Goal: Information Seeking & Learning: Learn about a topic

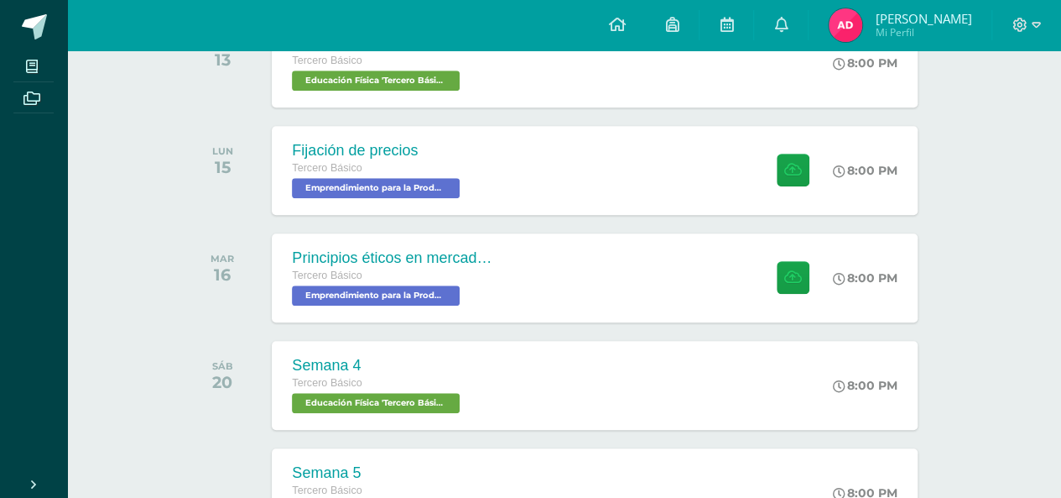
scroll to position [639, 0]
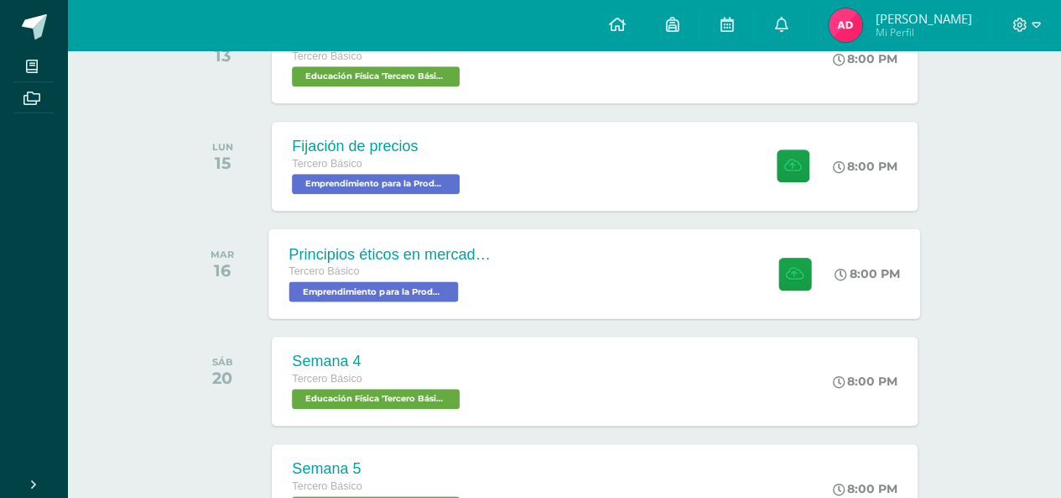
click at [653, 253] on div "Principios éticos en mercadotecnia y publicidad Tercero Básico Emprendimiento p…" at bounding box center [595, 273] width 652 height 90
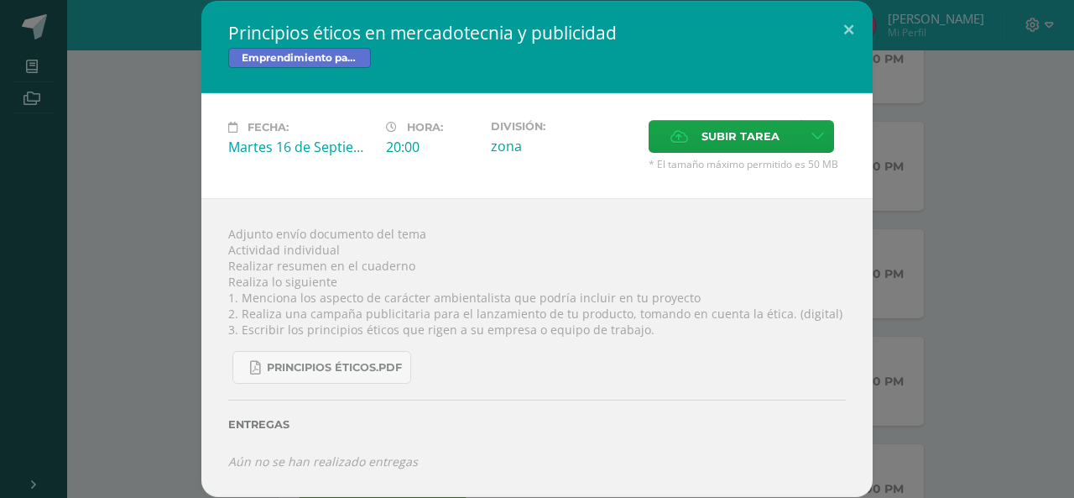
click at [968, 314] on div "Principios éticos en mercadotecnia y publicidad Emprendimiento para la Producti…" at bounding box center [537, 248] width 1061 height 495
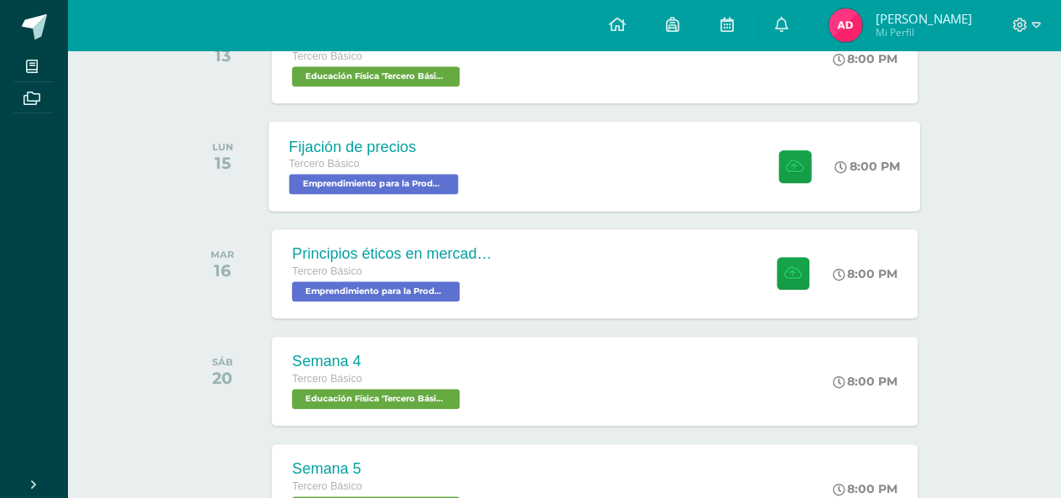
click at [583, 167] on div "Fijación de precios Tercero Básico Emprendimiento para la Productividad 'Tercer…" at bounding box center [595, 166] width 652 height 90
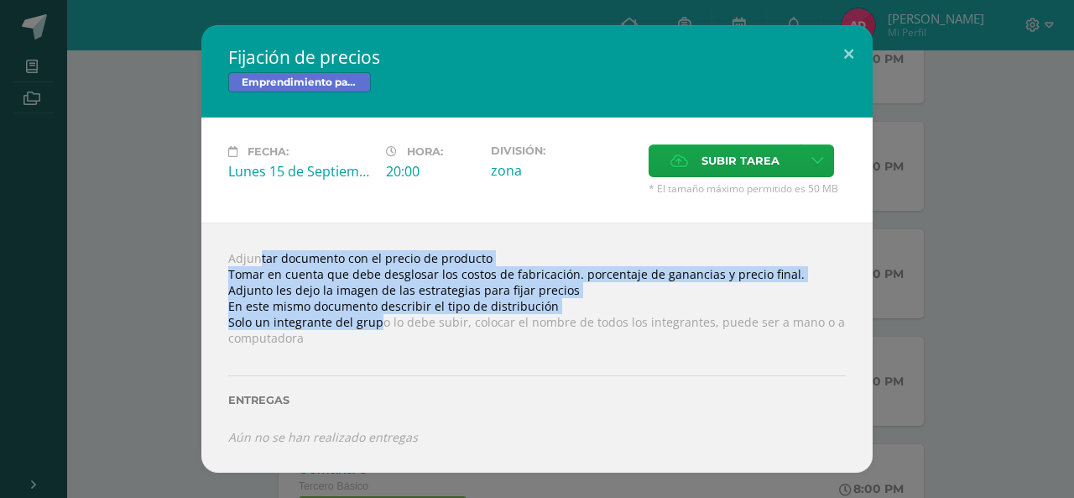
drag, startPoint x: 210, startPoint y: 256, endPoint x: 378, endPoint y: 329, distance: 183.0
click at [378, 329] on div "Adjuntar documento con el precio de producto Tomar en cuenta que debe desglosar…" at bounding box center [536, 346] width 671 height 249
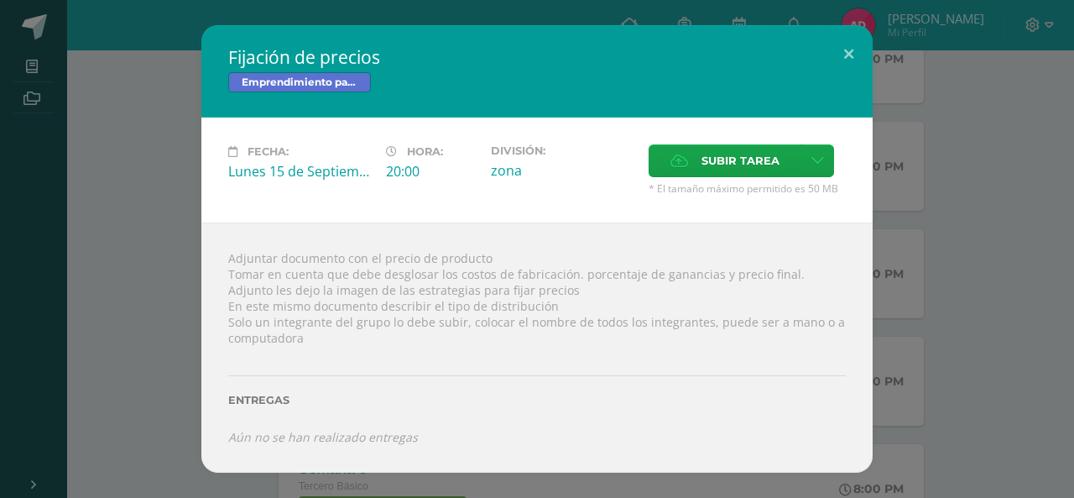
click at [437, 323] on div "Adjuntar documento con el precio de producto Tomar en cuenta que debe desglosar…" at bounding box center [536, 346] width 671 height 249
click at [849, 287] on div "Adjuntar documento con el precio de producto Tomar en cuenta que debe desglosar…" at bounding box center [536, 346] width 671 height 249
click at [896, 293] on div "Fijación de precios Emprendimiento para la Productividad Fecha: [DATE] Hora: 20…" at bounding box center [537, 248] width 1061 height 446
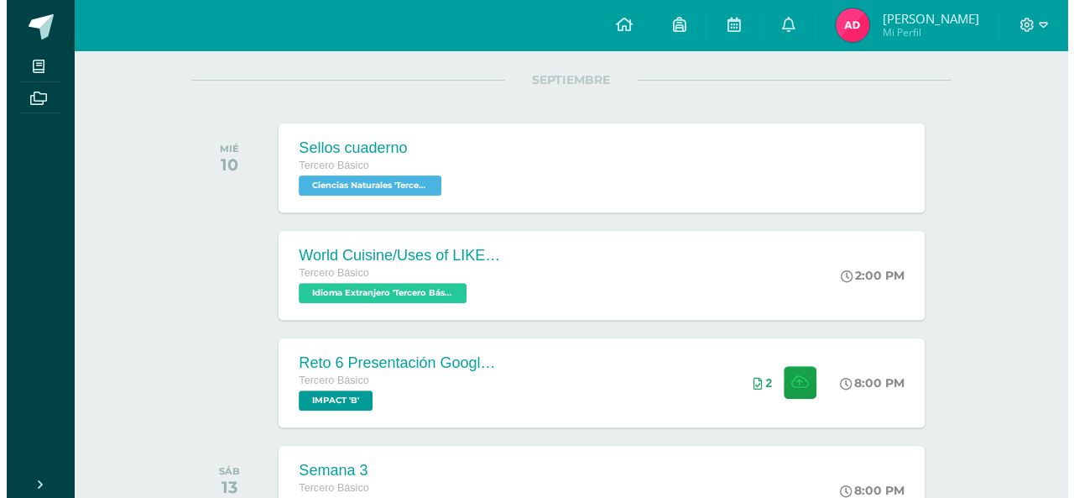
scroll to position [211, 0]
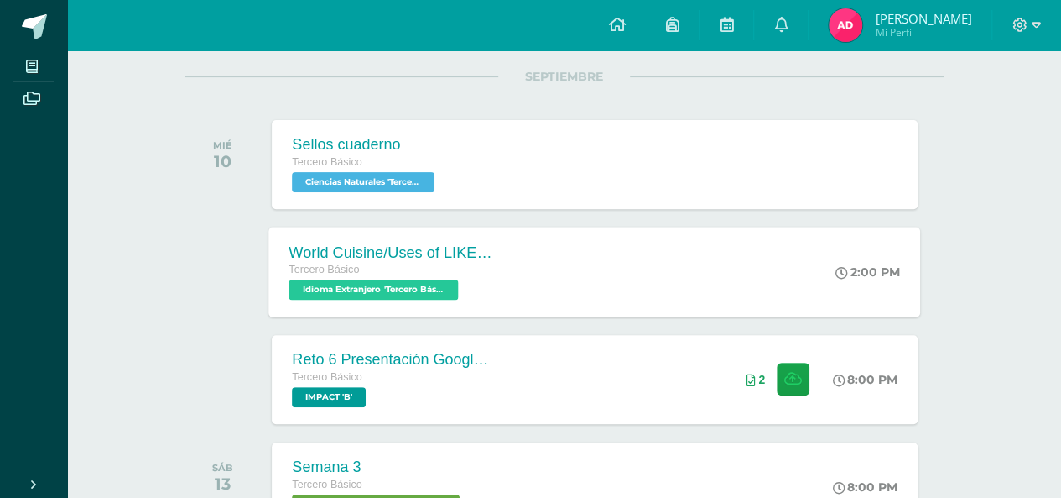
click at [770, 244] on div "World Cuisine/Uses of LIKE week 5 Tercero Básico Idioma Extranjero 'Tercero Bás…" at bounding box center [595, 272] width 652 height 90
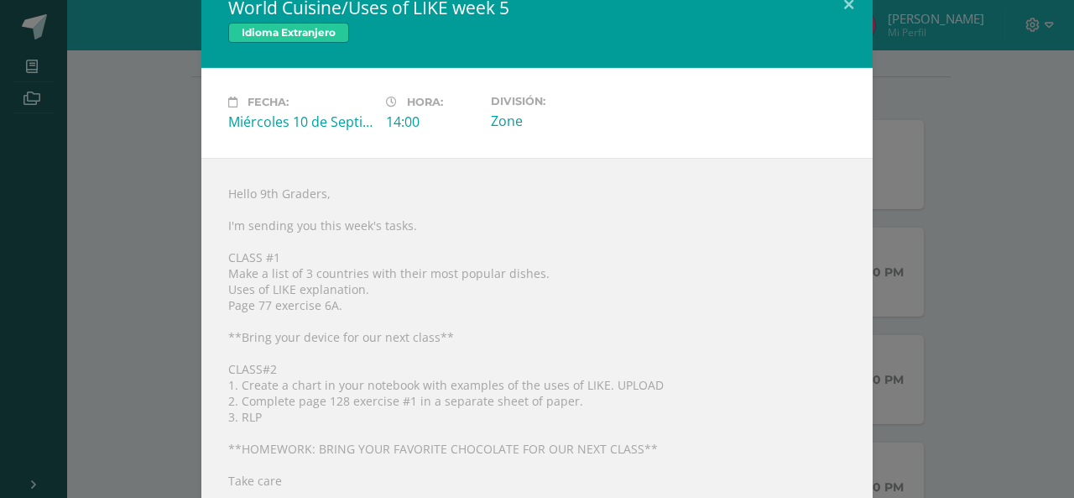
scroll to position [51, 0]
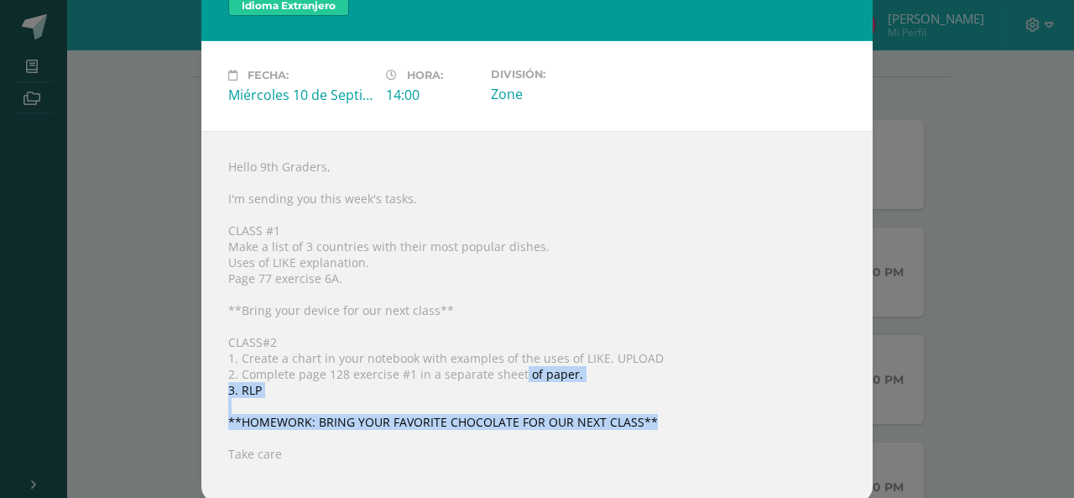
drag, startPoint x: 639, startPoint y: 421, endPoint x: 514, endPoint y: 364, distance: 138.2
click at [514, 364] on div "Hello 9th Graders, I'm sending you this week's tasks. CLASS #1 Make a list of 3…" at bounding box center [536, 317] width 671 height 372
drag, startPoint x: 340, startPoint y: 425, endPoint x: 530, endPoint y: 434, distance: 190.7
click at [530, 434] on div "Hello 9th Graders, I'm sending you this week's tasks. CLASS #1 Make a list of 3…" at bounding box center [536, 317] width 671 height 372
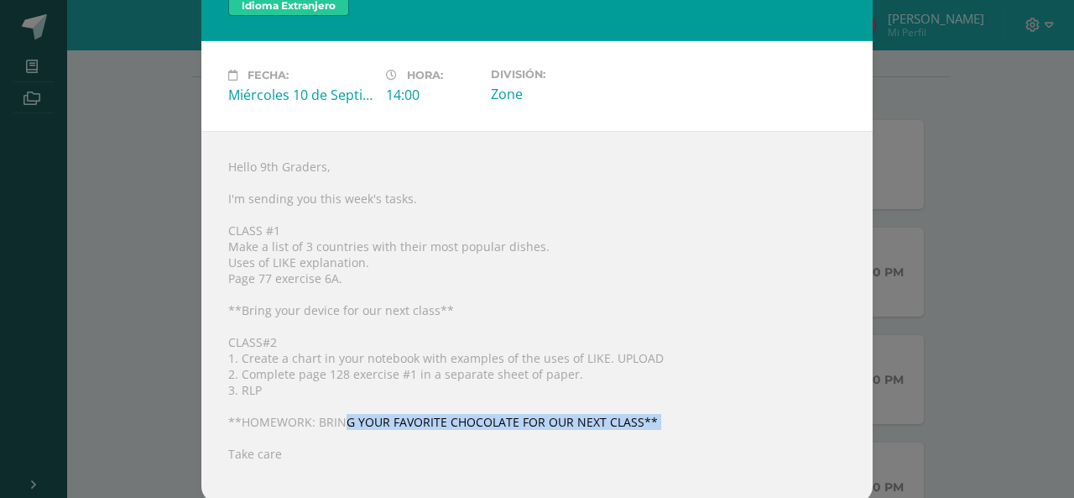
click at [478, 422] on div "Hello 9th Graders, I'm sending you this week's tasks. CLASS #1 Make a list of 3…" at bounding box center [536, 317] width 671 height 372
click at [497, 121] on div "Fecha: [DATE] Hora: 14:00 División: Zone" at bounding box center [536, 86] width 671 height 90
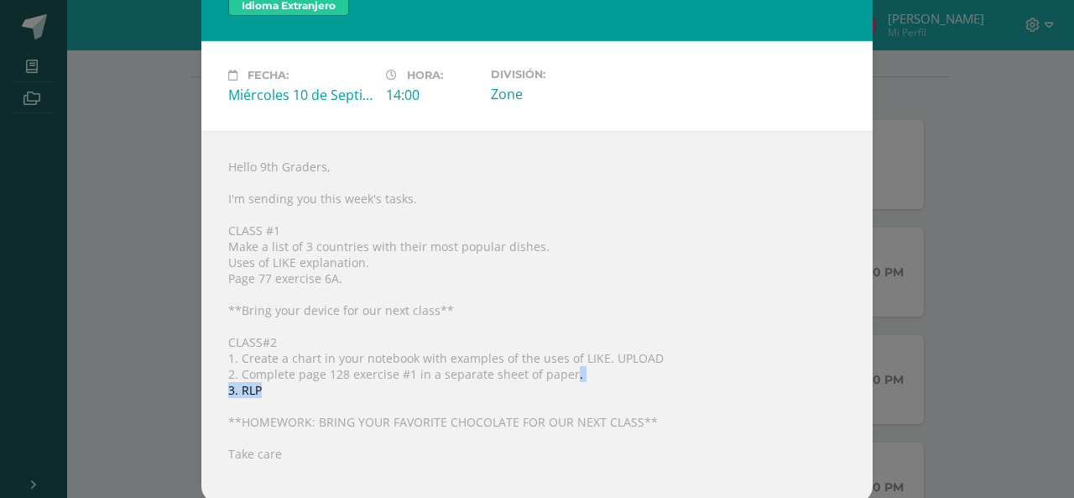
drag, startPoint x: 561, startPoint y: 368, endPoint x: 560, endPoint y: 380, distance: 11.8
click at [560, 380] on div "Hello 9th Graders, I'm sending you this week's tasks. CLASS #1 Make a list of 3…" at bounding box center [536, 317] width 671 height 372
click at [560, 375] on div "Hello 9th Graders, I'm sending you this week's tasks. CLASS #1 Make a list of 3…" at bounding box center [536, 317] width 671 height 372
